Goal: Task Accomplishment & Management: Use online tool/utility

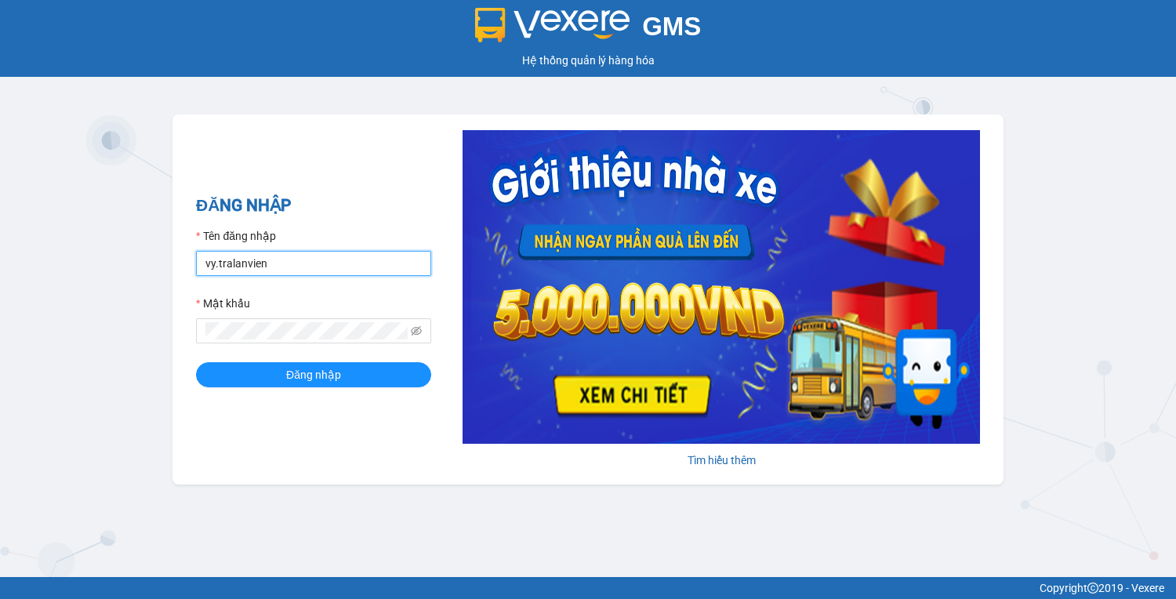
click at [251, 271] on input "vy.tralanvien" at bounding box center [313, 263] width 235 height 25
type input "tu.tralanvien"
click at [196, 362] on button "Đăng nhập" at bounding box center [313, 374] width 235 height 25
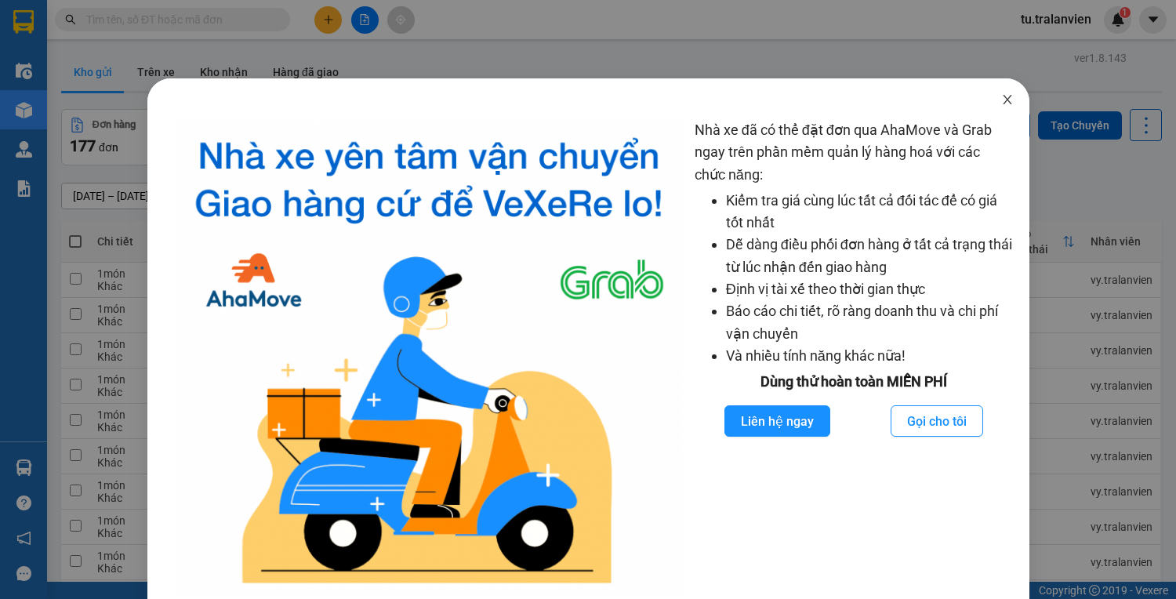
click at [1003, 96] on icon "close" at bounding box center [1007, 99] width 13 height 13
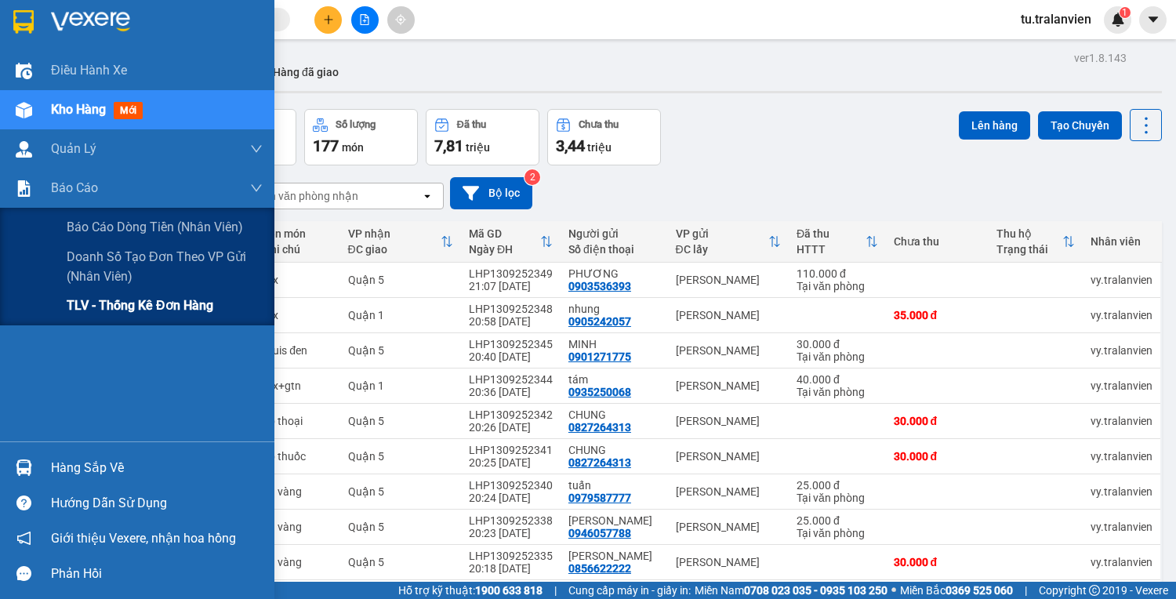
click at [92, 296] on span "TLV - Thống kê đơn hàng" at bounding box center [140, 306] width 147 height 20
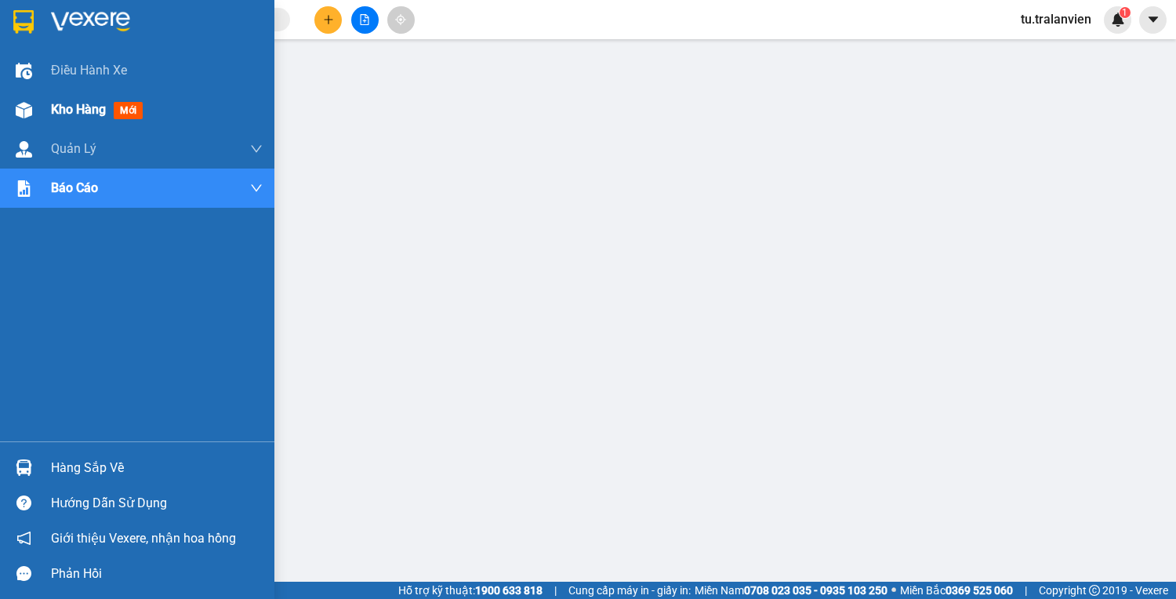
click at [31, 117] on div at bounding box center [23, 109] width 27 height 27
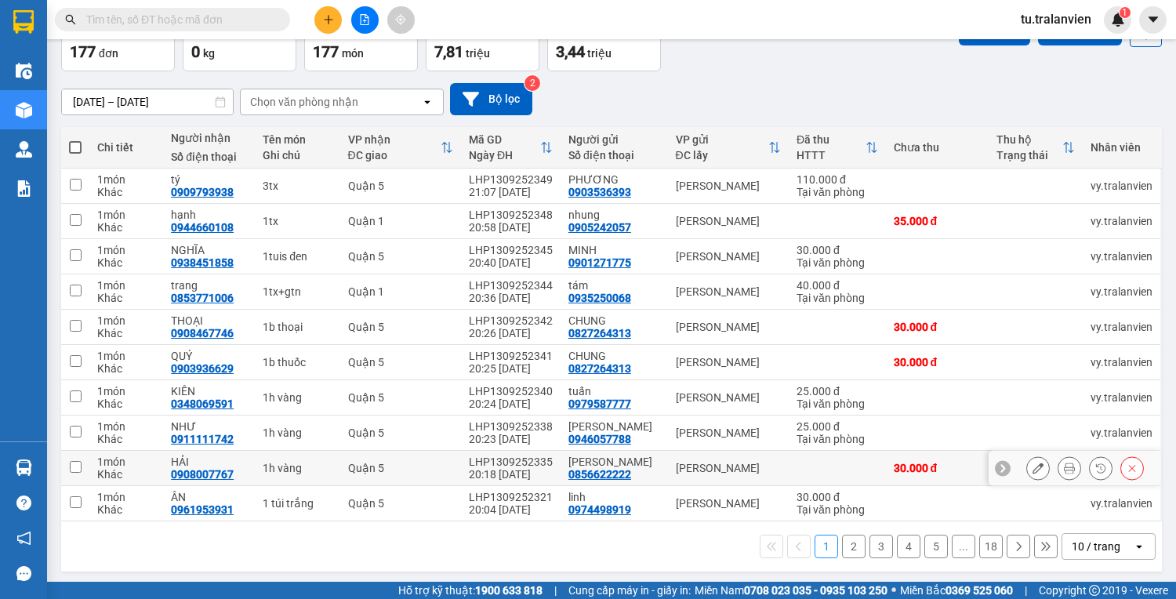
scroll to position [95, 0]
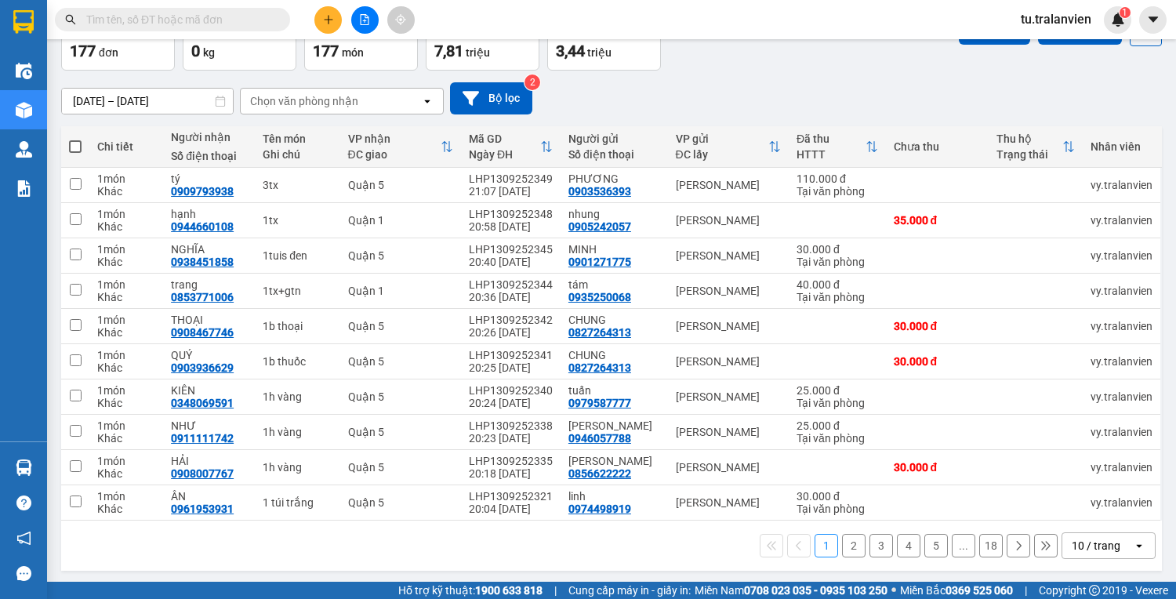
click at [931, 546] on button "5" at bounding box center [936, 546] width 24 height 24
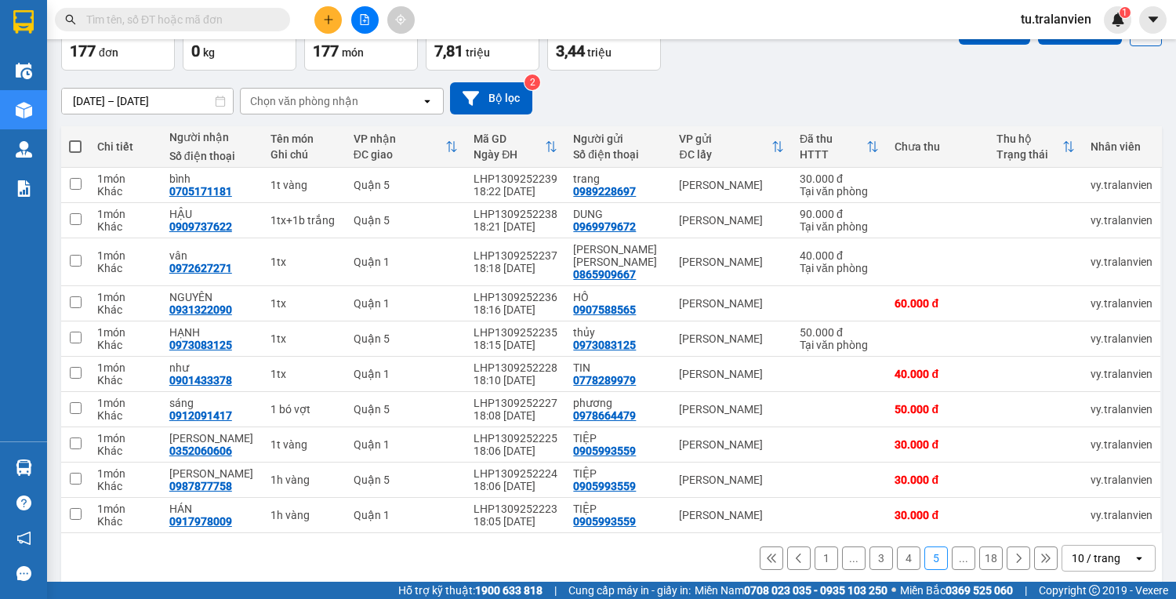
click at [1007, 546] on button at bounding box center [1019, 558] width 24 height 24
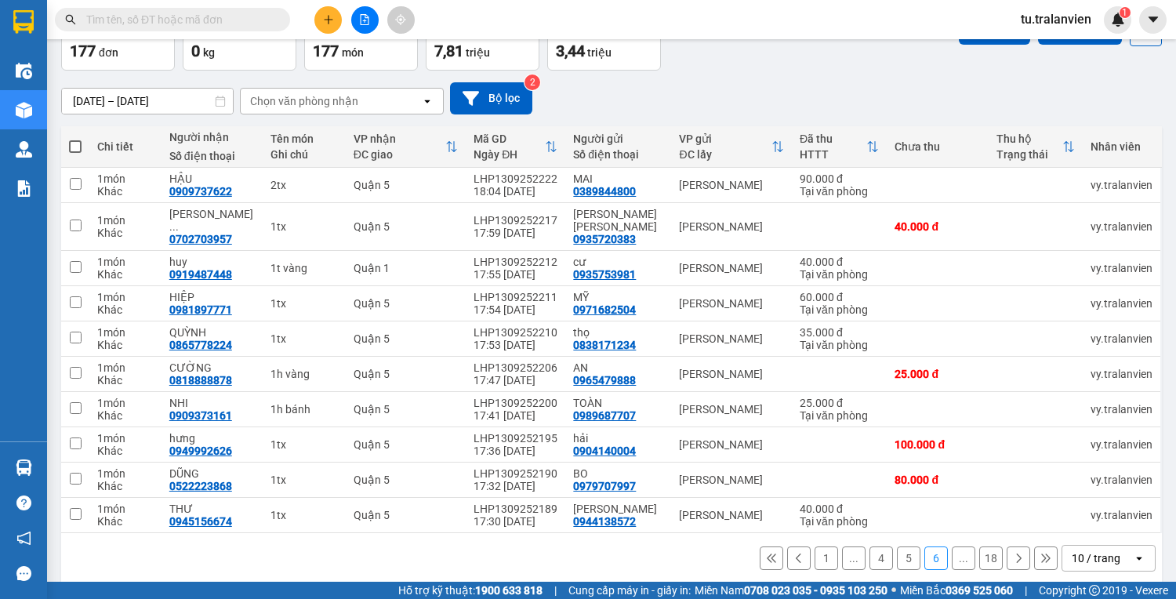
click at [1017, 548] on button at bounding box center [1019, 558] width 24 height 24
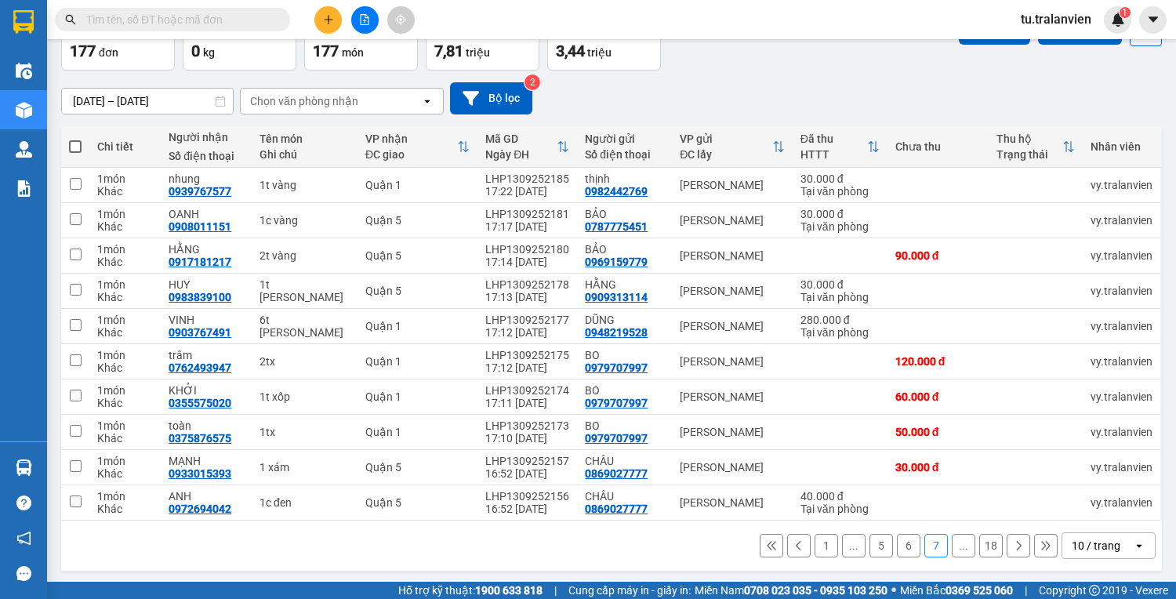
click at [1007, 558] on div "1 ... 5 6 7 ... 18 10 / trang open" at bounding box center [611, 546] width 1101 height 50
click at [1017, 547] on icon at bounding box center [1019, 545] width 5 height 9
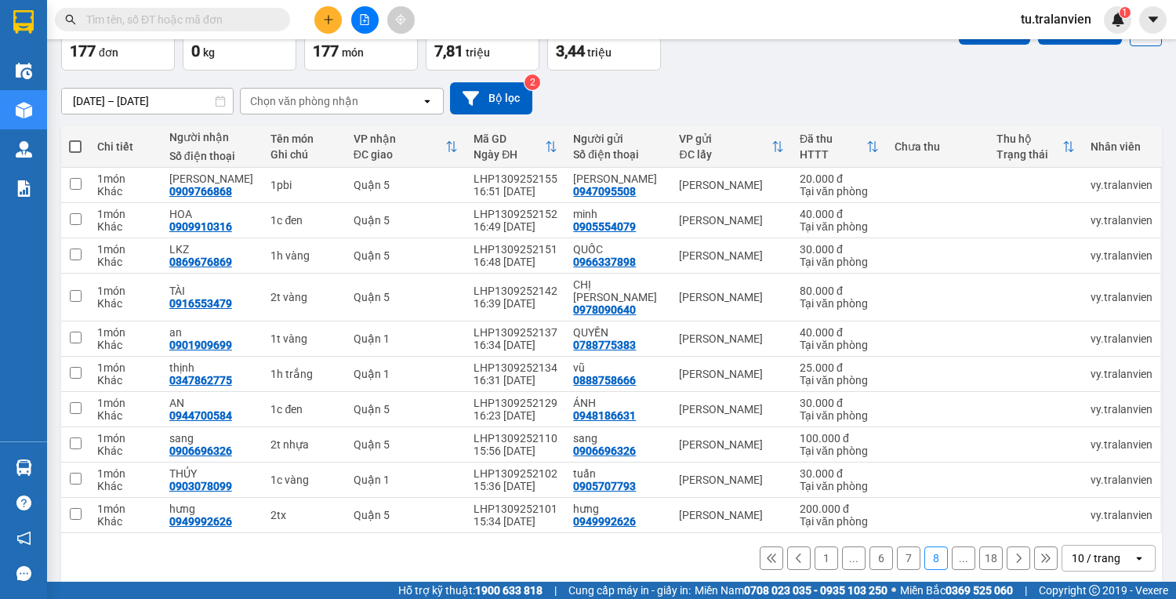
click at [1017, 553] on icon at bounding box center [1019, 557] width 5 height 9
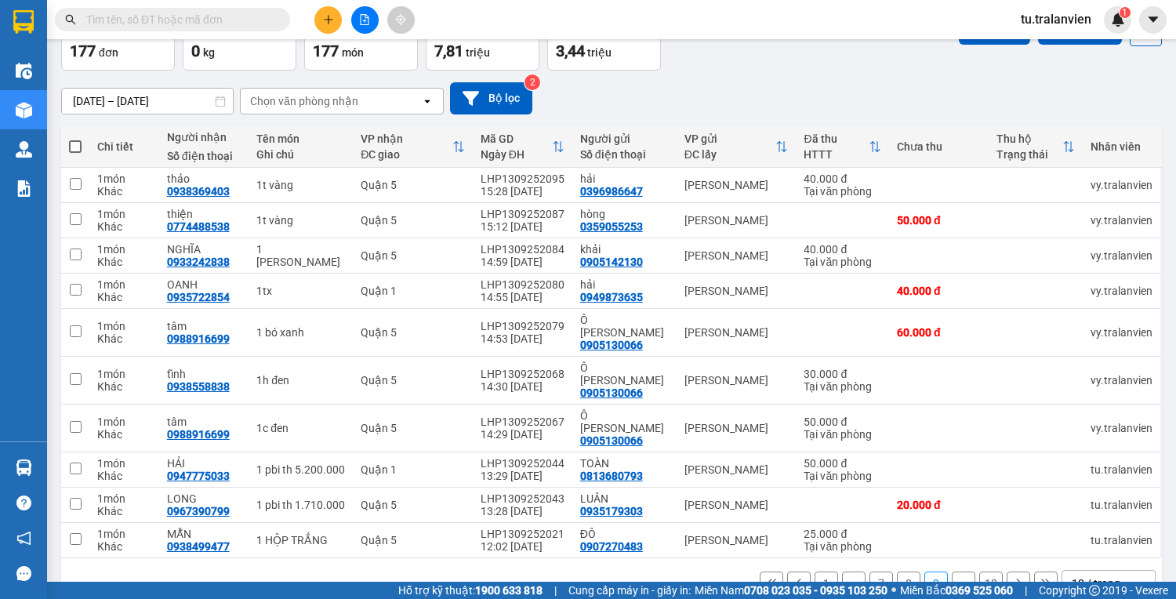
click at [1013, 578] on icon at bounding box center [1018, 583] width 11 height 11
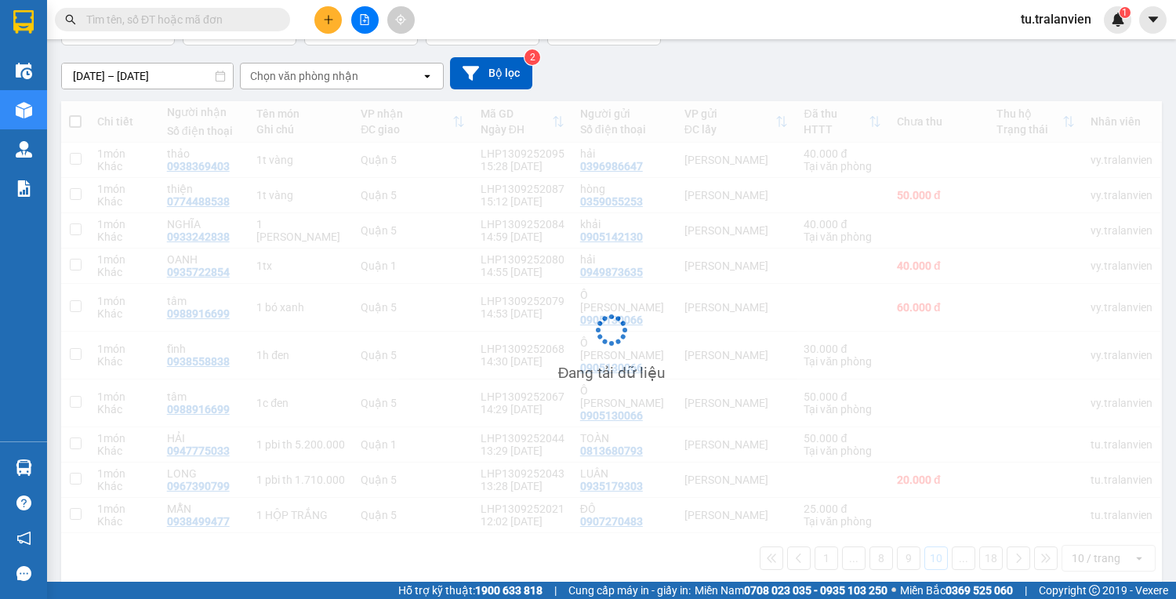
scroll to position [130, 0]
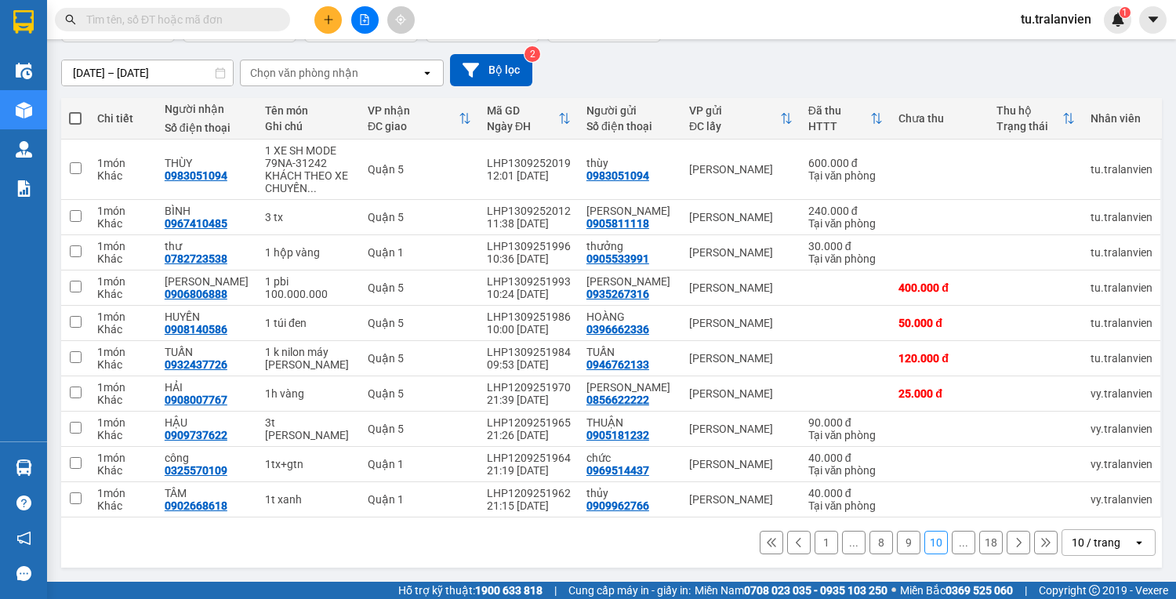
click at [154, 2] on div "Kết quả [PERSON_NAME] ( 0 ) Bộ lọc No Data tu.tralanvien 1" at bounding box center [588, 19] width 1176 height 39
click at [149, 13] on input "text" at bounding box center [178, 19] width 185 height 17
paste input "0348251587"
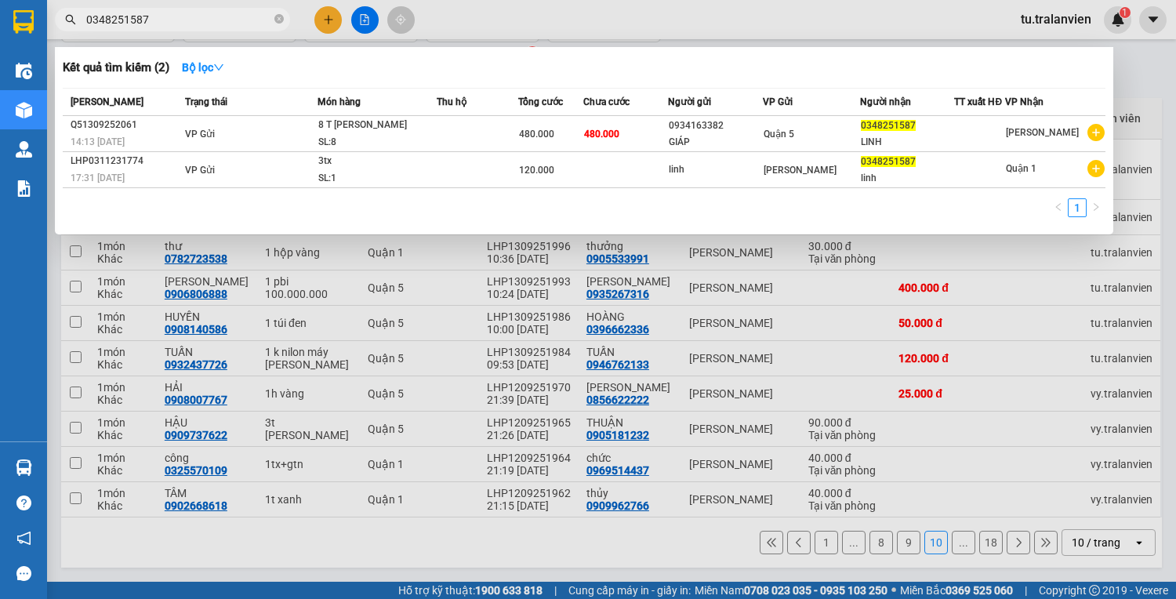
click at [174, 17] on input "0348251587" at bounding box center [178, 19] width 185 height 17
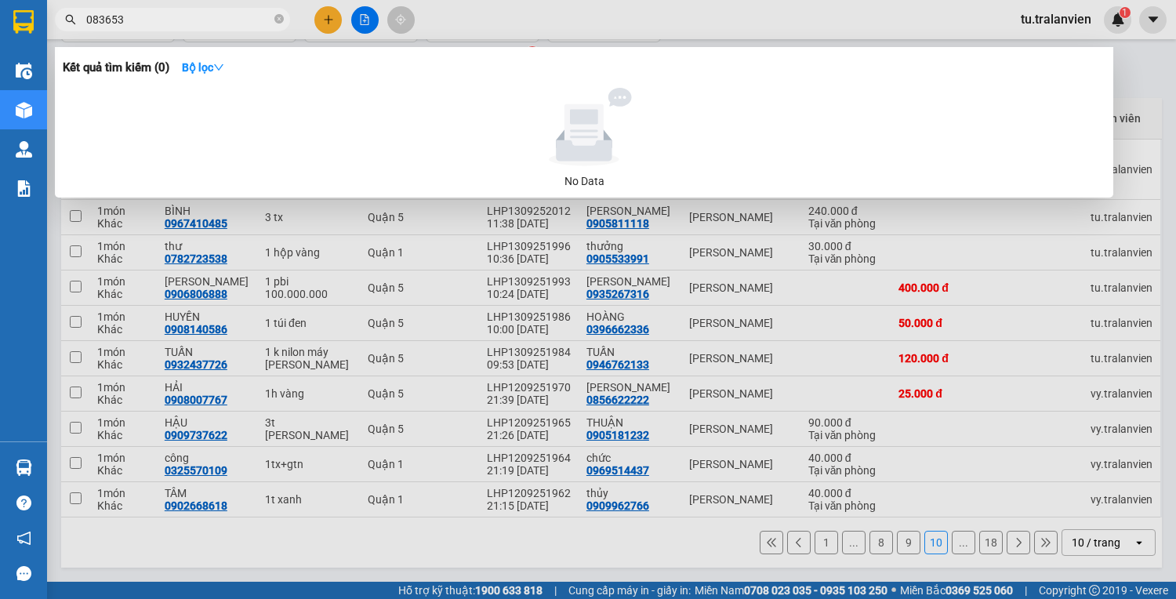
type input "083653"
